Goal: Information Seeking & Learning: Learn about a topic

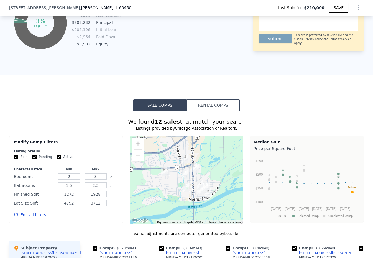
scroll to position [344, 0]
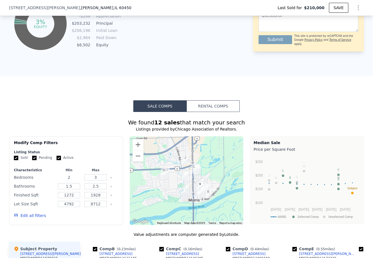
drag, startPoint x: 73, startPoint y: 176, endPoint x: 55, endPoint y: 177, distance: 18.0
click at [55, 177] on div "Bedrooms 2 3" at bounding box center [66, 177] width 104 height 8
type input "3"
drag, startPoint x: 103, startPoint y: 176, endPoint x: 78, endPoint y: 177, distance: 25.0
click at [78, 177] on div "Bedrooms 3 3" at bounding box center [66, 177] width 104 height 8
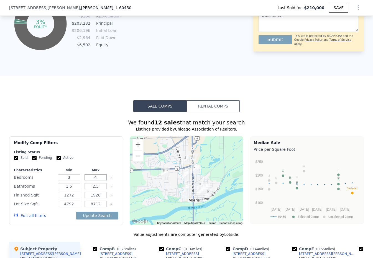
type input "4"
drag, startPoint x: 73, startPoint y: 187, endPoint x: 52, endPoint y: 187, distance: 21.6
click at [52, 187] on div "Bathrooms 1.5 2.5" at bounding box center [66, 186] width 104 height 8
type input "2"
drag, startPoint x: 102, startPoint y: 187, endPoint x: 85, endPoint y: 187, distance: 16.6
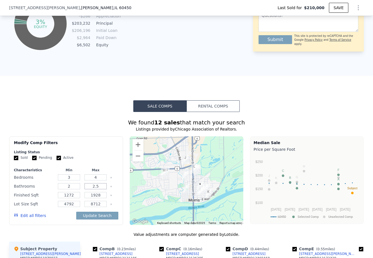
click at [85, 187] on input "2.5" at bounding box center [96, 186] width 22 height 6
type input "3"
click at [111, 216] on button "Update Search" at bounding box center [97, 216] width 42 height 8
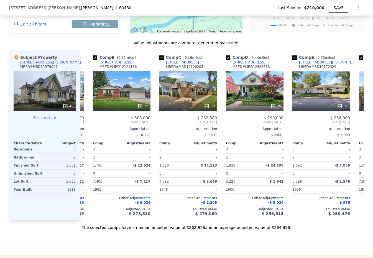
scroll to position [537, 0]
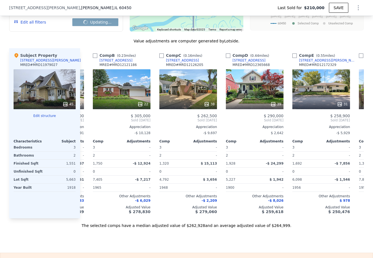
checkbox input "false"
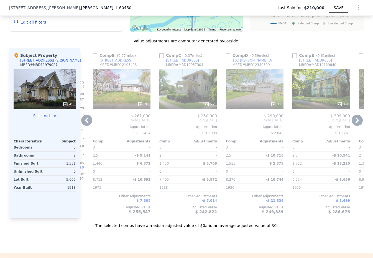
click at [268, 122] on icon at bounding box center [357, 120] width 11 height 11
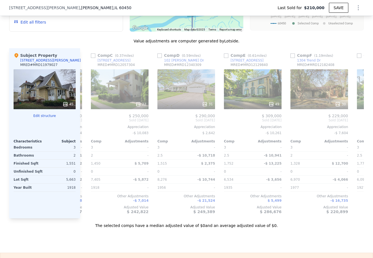
scroll to position [0, 193]
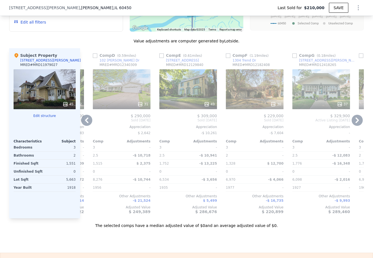
click at [90, 115] on div "Comp A ( 1.23 miles) [STREET_ADDRESS] MRED # MRD12213341 $ 274,000 Sold [DATE] …" at bounding box center [222, 133] width 284 height 170
click at [87, 120] on icon at bounding box center [86, 120] width 11 height 11
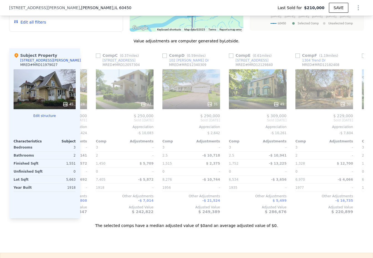
scroll to position [0, 60]
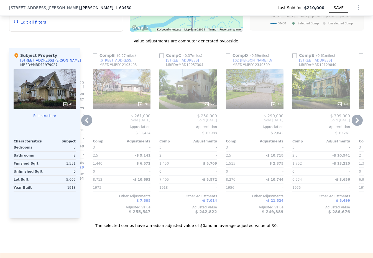
click at [88, 119] on icon at bounding box center [86, 120] width 11 height 11
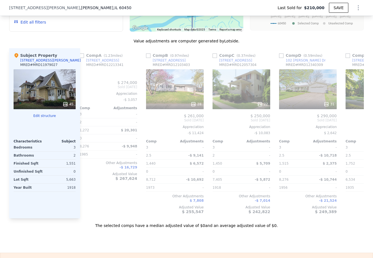
scroll to position [0, 0]
